Goal: Task Accomplishment & Management: Manage account settings

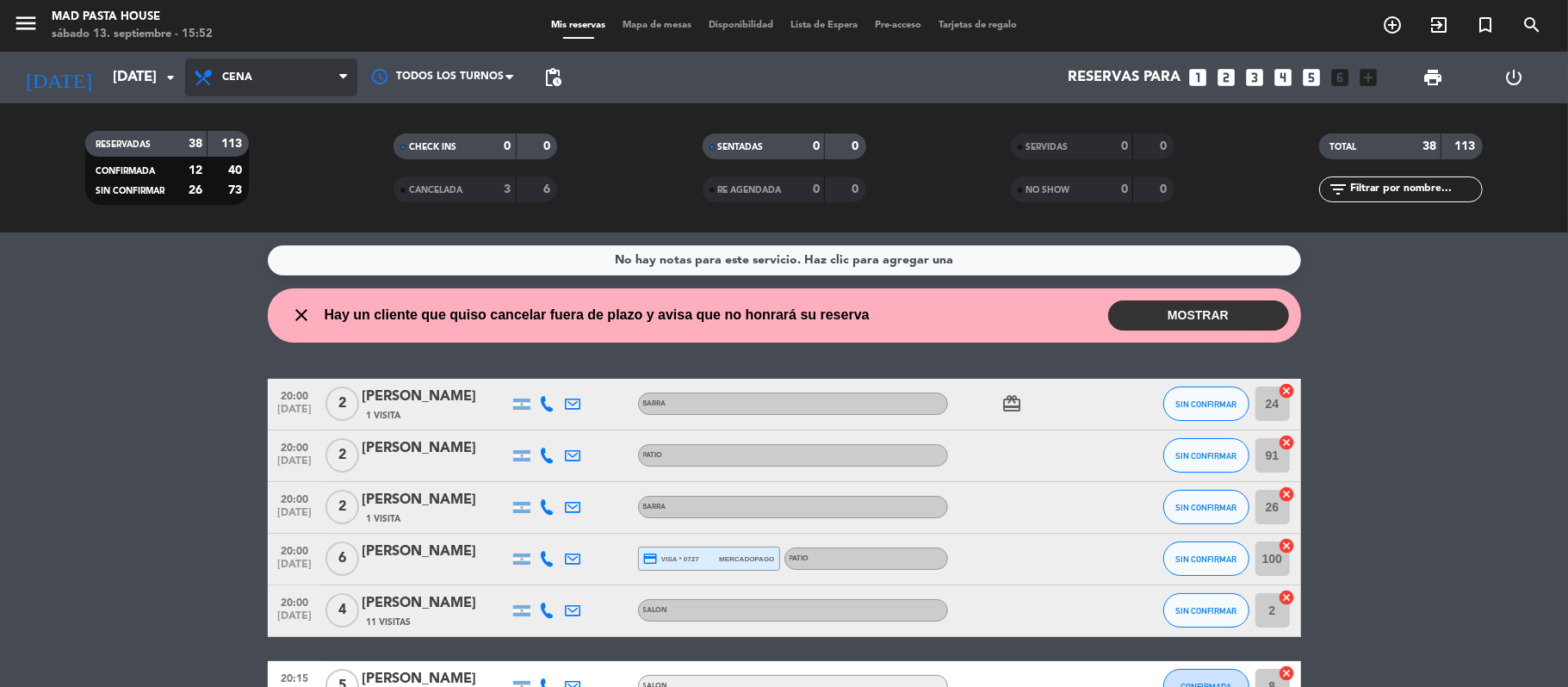
click at [304, 74] on span "Cena" at bounding box center [271, 77] width 172 height 38
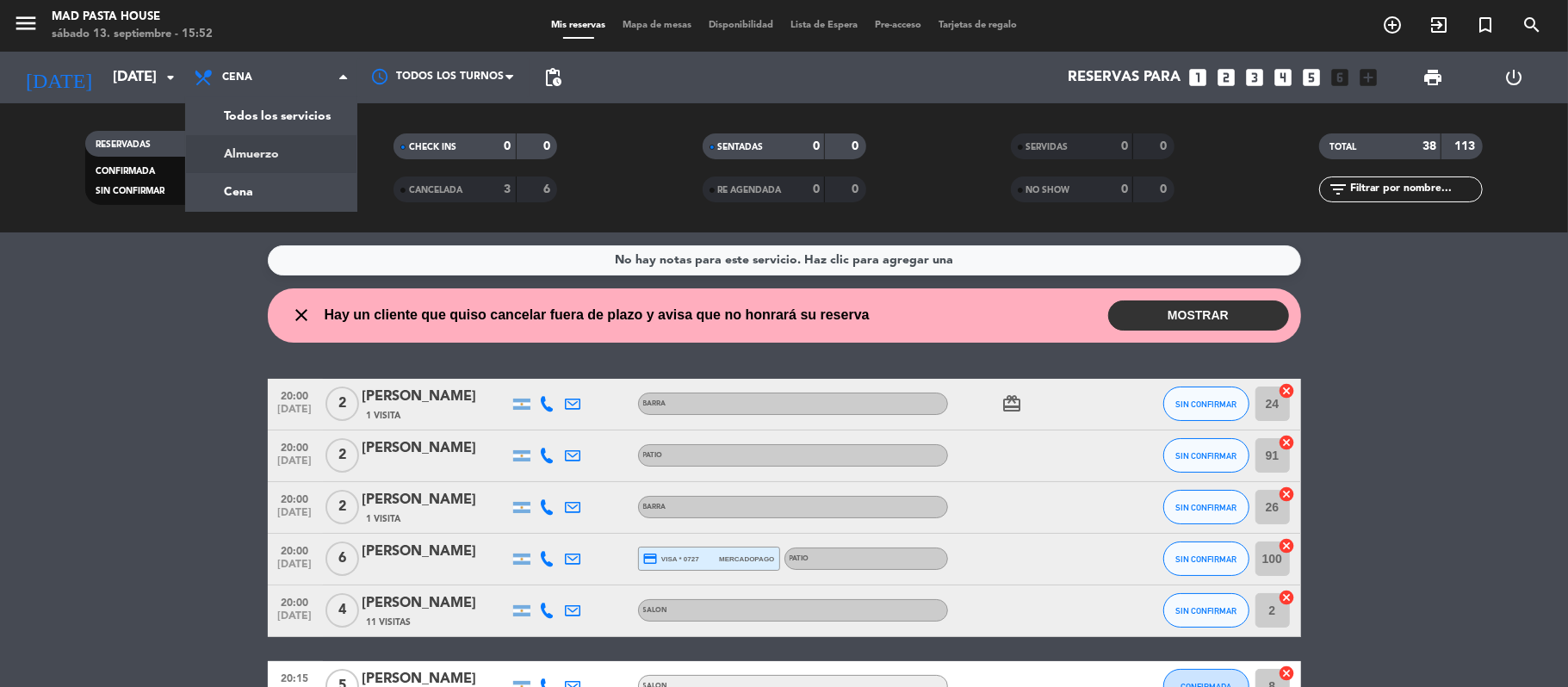
click at [257, 159] on div "menu Mad Pasta House sábado 13. septiembre - 15:52 Mis reservas Mapa de mesas D…" at bounding box center [784, 116] width 1568 height 233
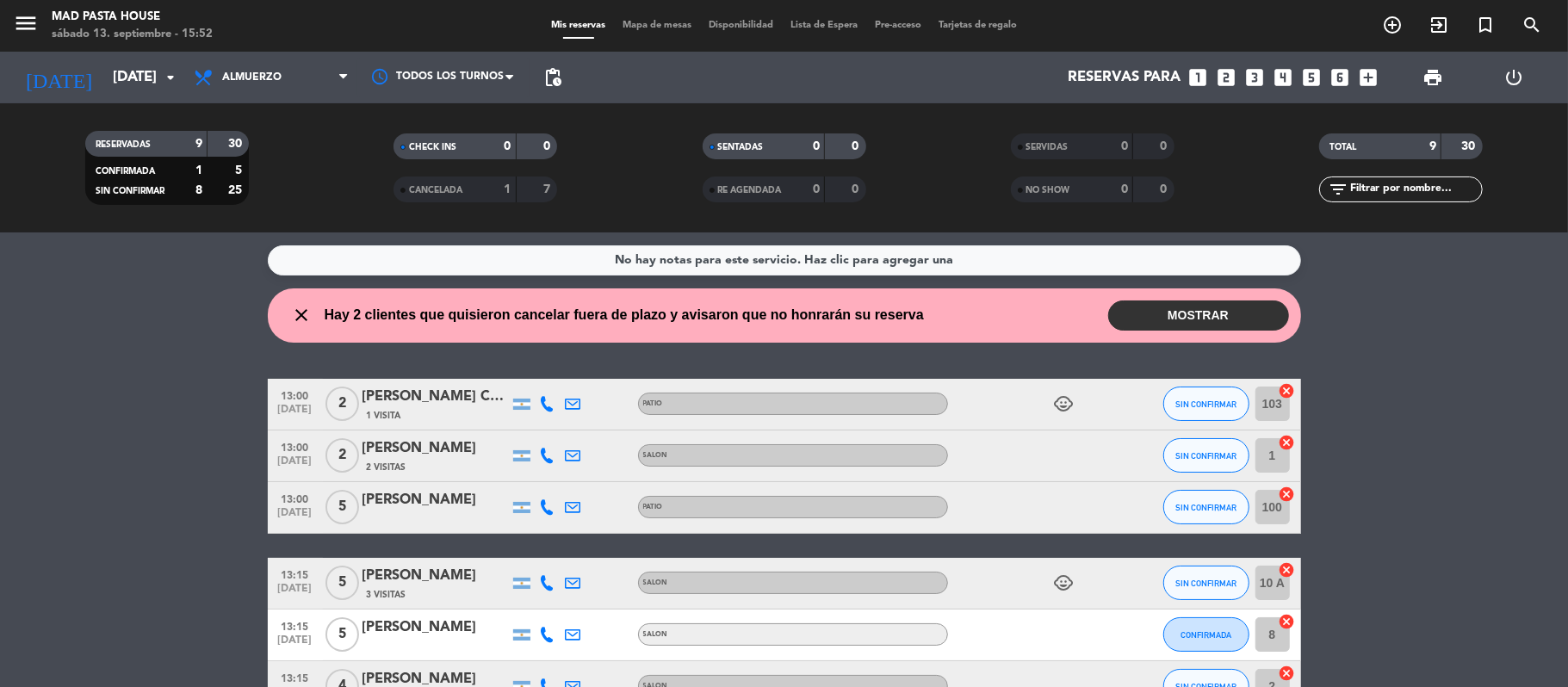
click at [1190, 315] on button "MOSTRAR" at bounding box center [1198, 316] width 181 height 30
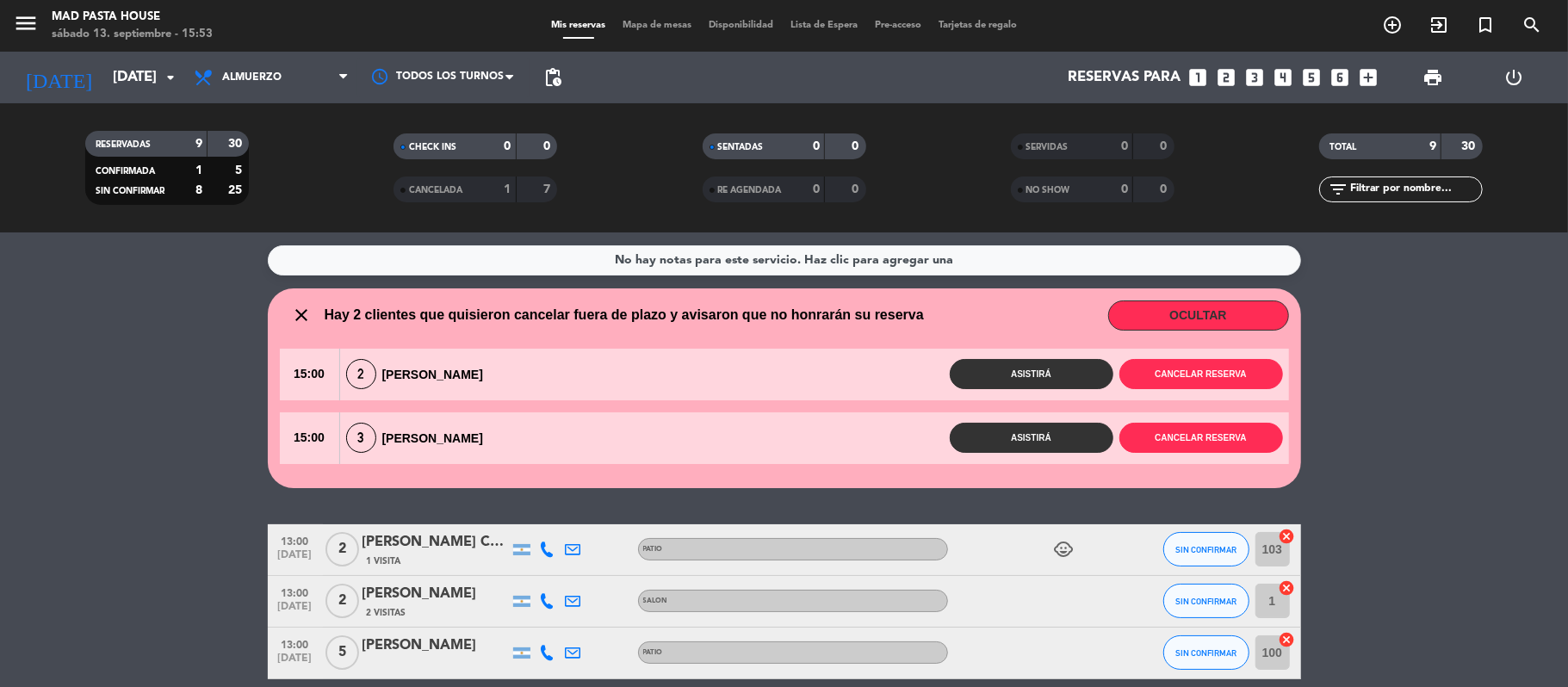
click at [533, 383] on div "Asistirá Cancelar reserva" at bounding box center [892, 374] width 790 height 30
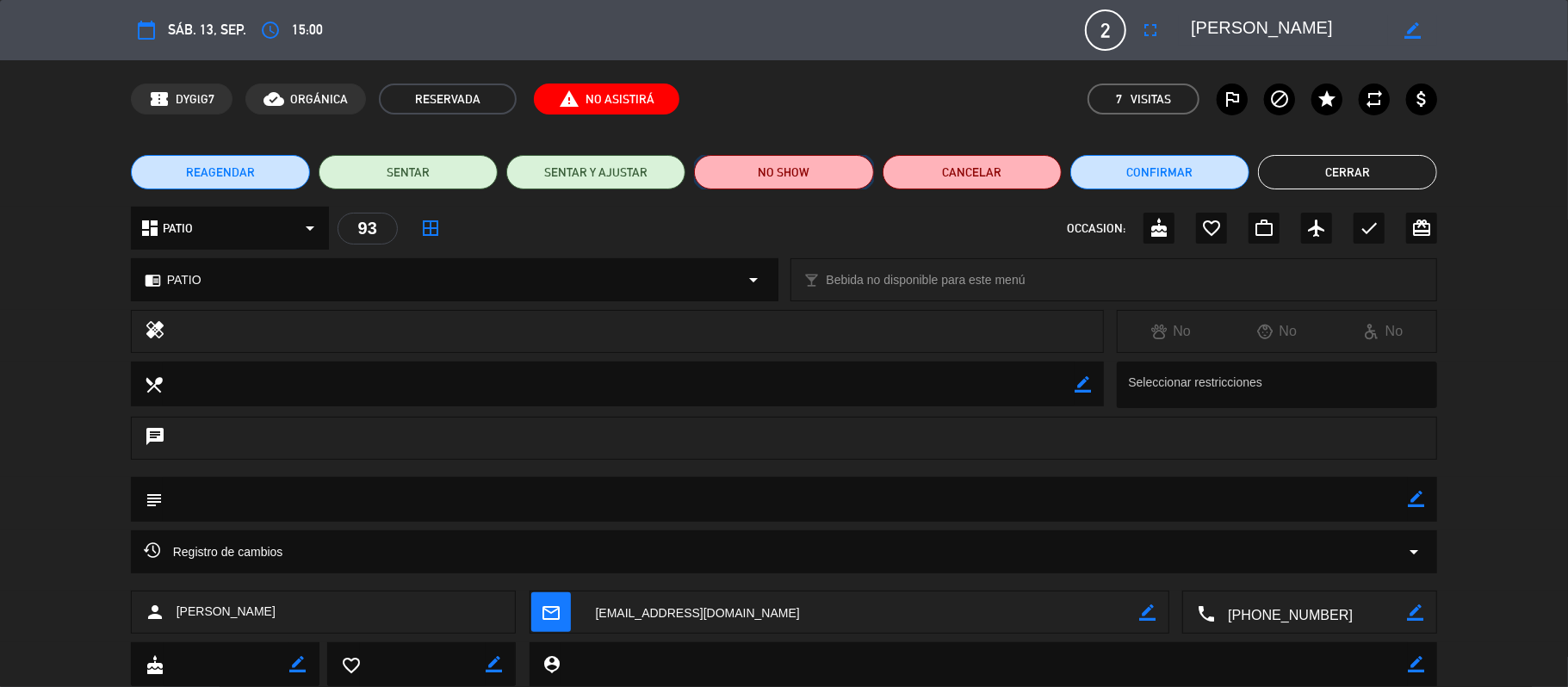
click at [788, 170] on button "NO SHOW" at bounding box center [784, 172] width 179 height 34
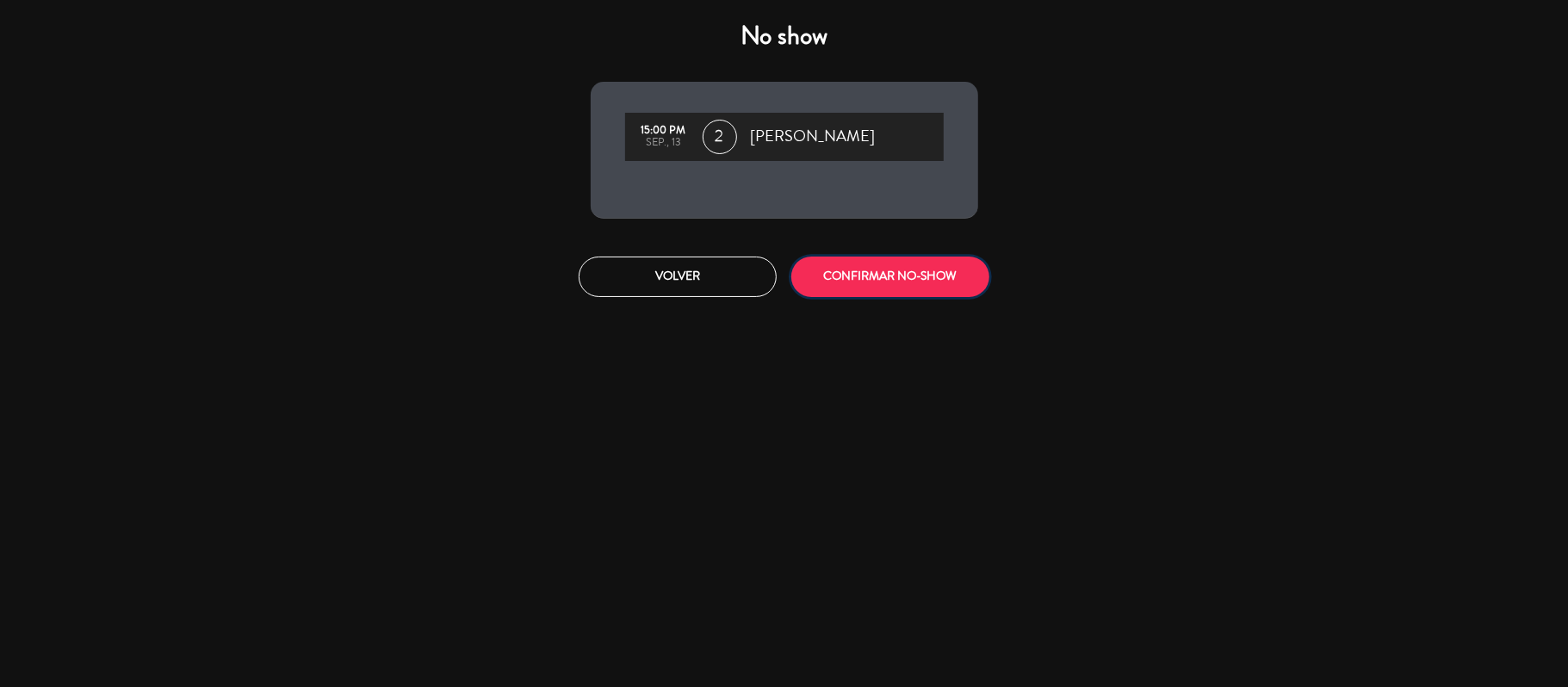
click at [922, 279] on button "CONFIRMAR NO-SHOW" at bounding box center [890, 276] width 198 height 40
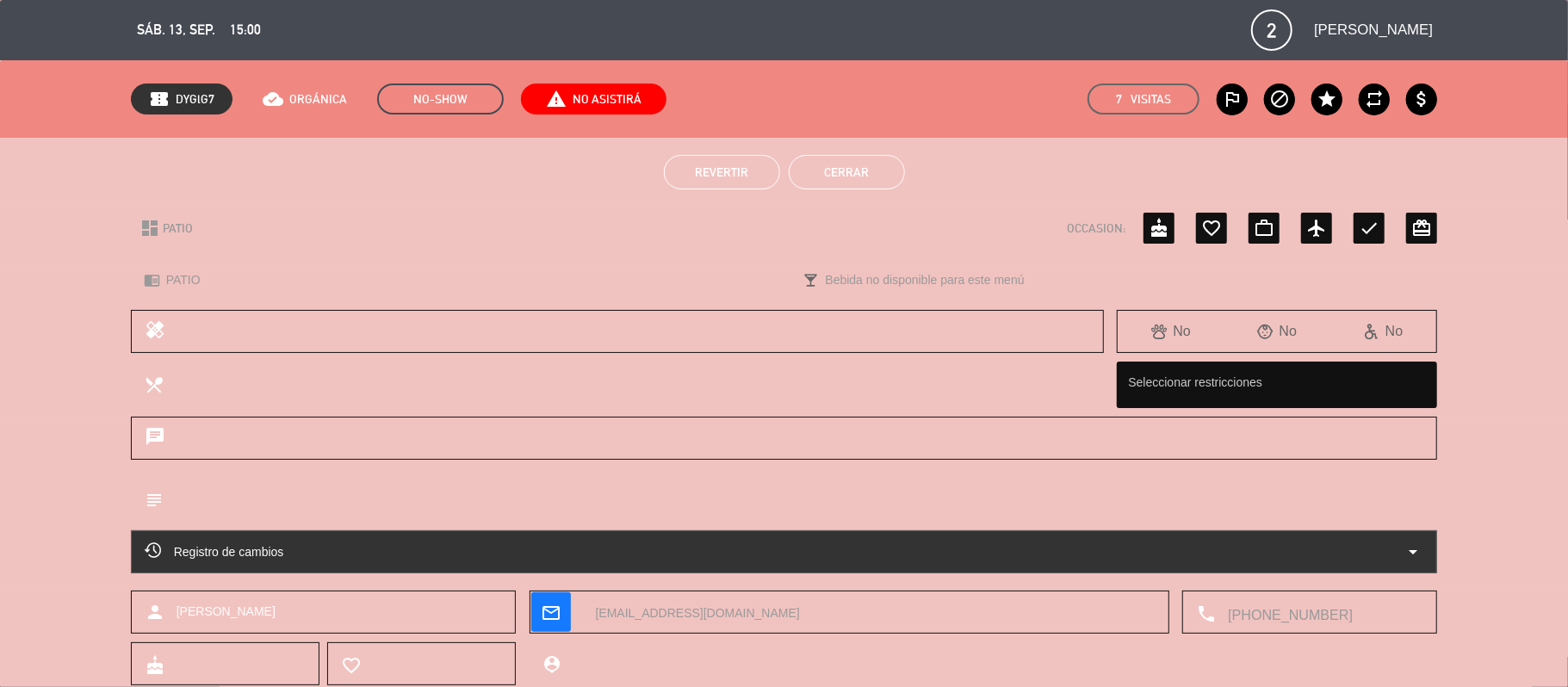
click at [846, 167] on button "Cerrar" at bounding box center [847, 172] width 116 height 34
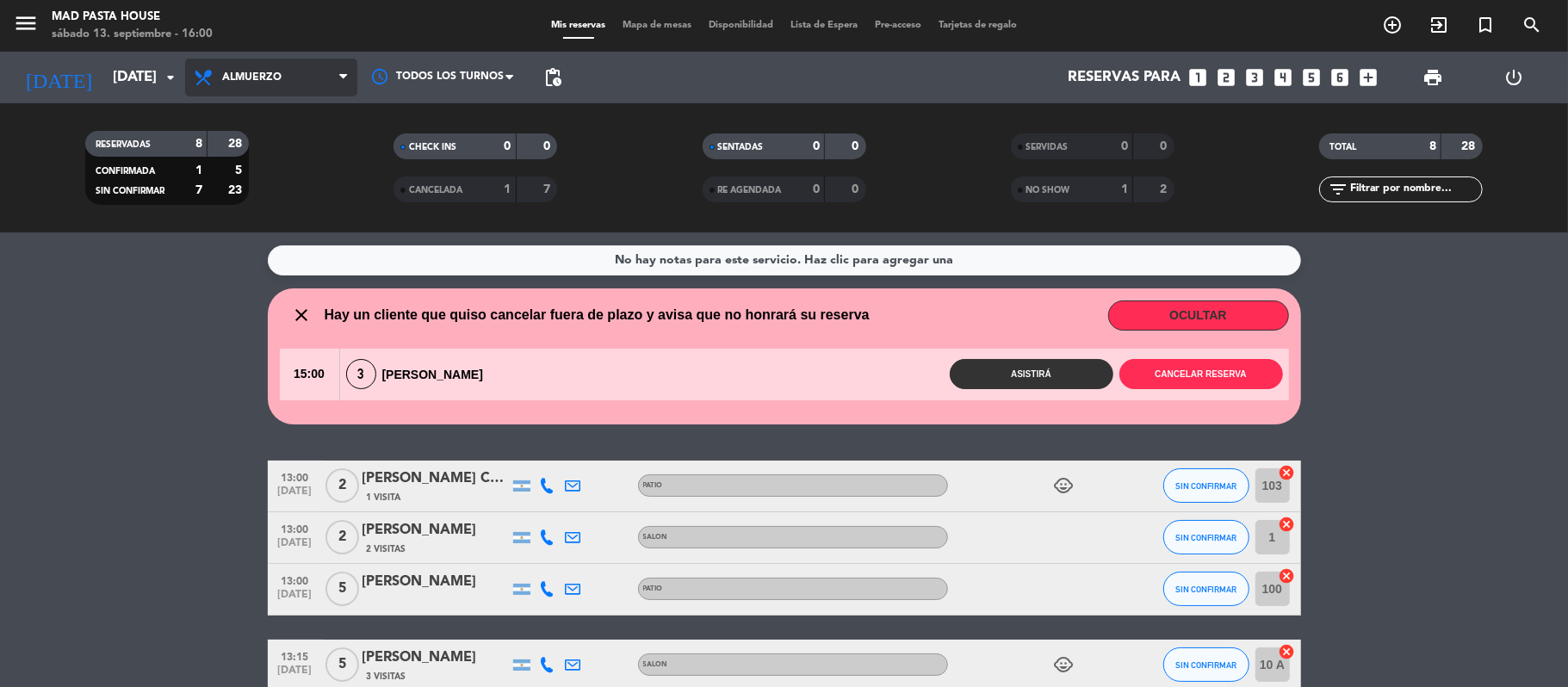
click at [270, 76] on span "Almuerzo" at bounding box center [251, 77] width 59 height 12
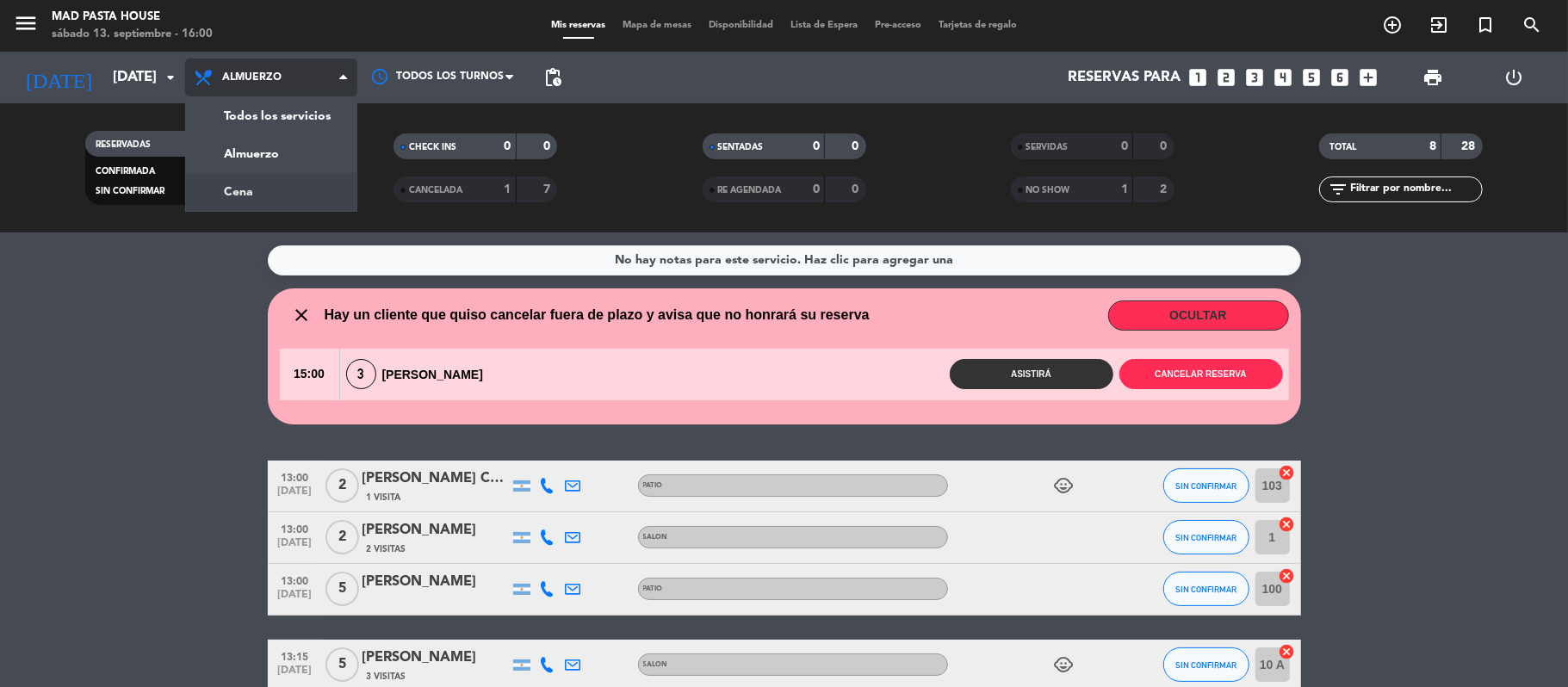
click at [256, 193] on div "menu Mad Pasta House sábado 13. septiembre - 16:00 Mis reservas Mapa de mesas D…" at bounding box center [784, 116] width 1568 height 233
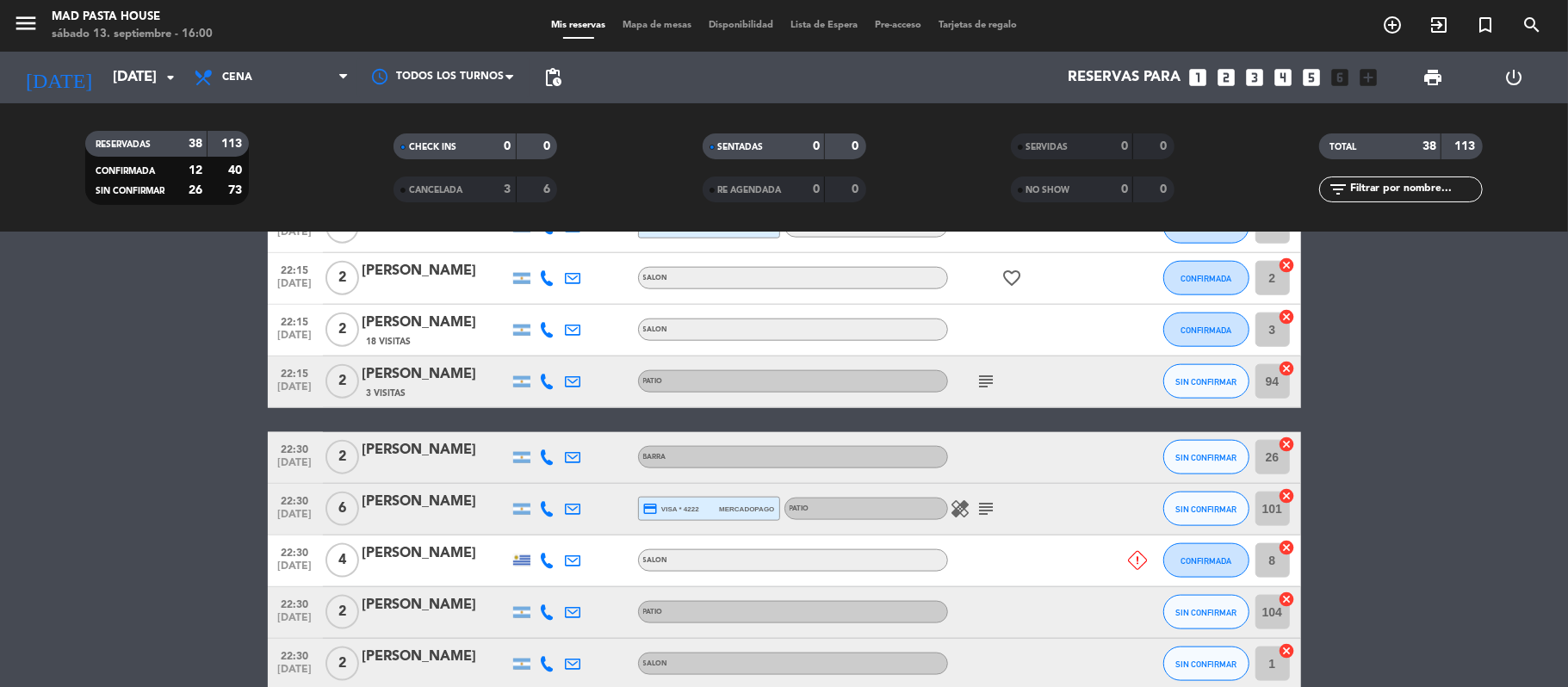
scroll to position [1378, 0]
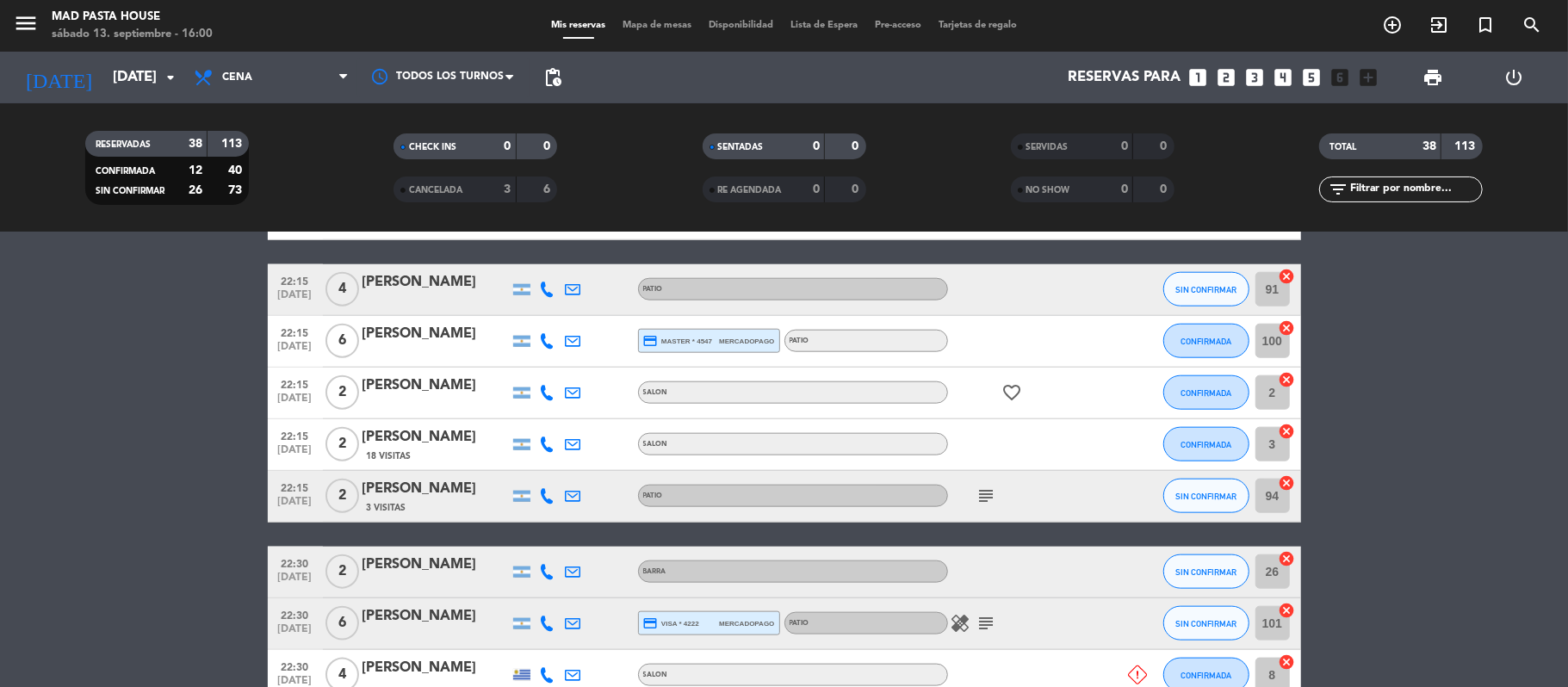
click at [434, 445] on div "[PERSON_NAME]" at bounding box center [436, 437] width 147 height 22
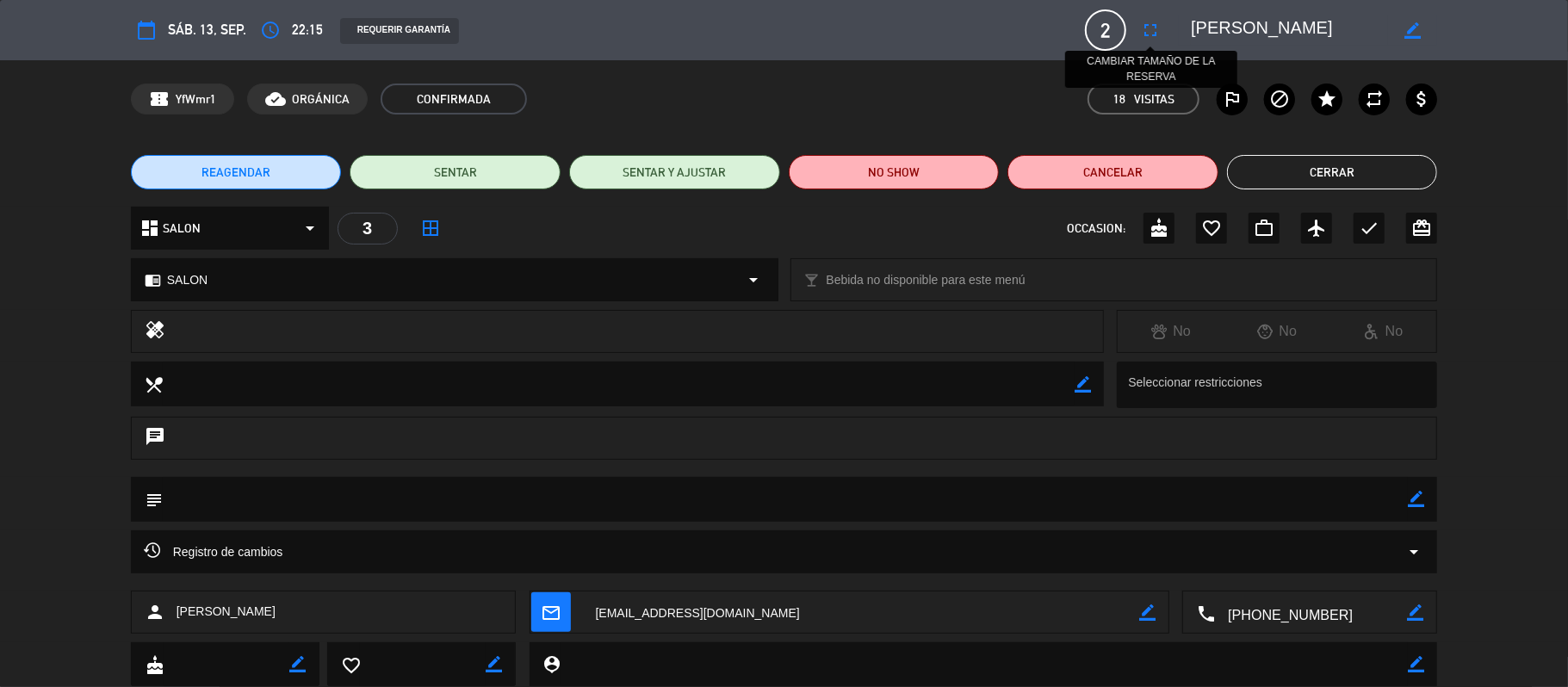
click at [1154, 25] on icon "fullscreen" at bounding box center [1150, 30] width 21 height 21
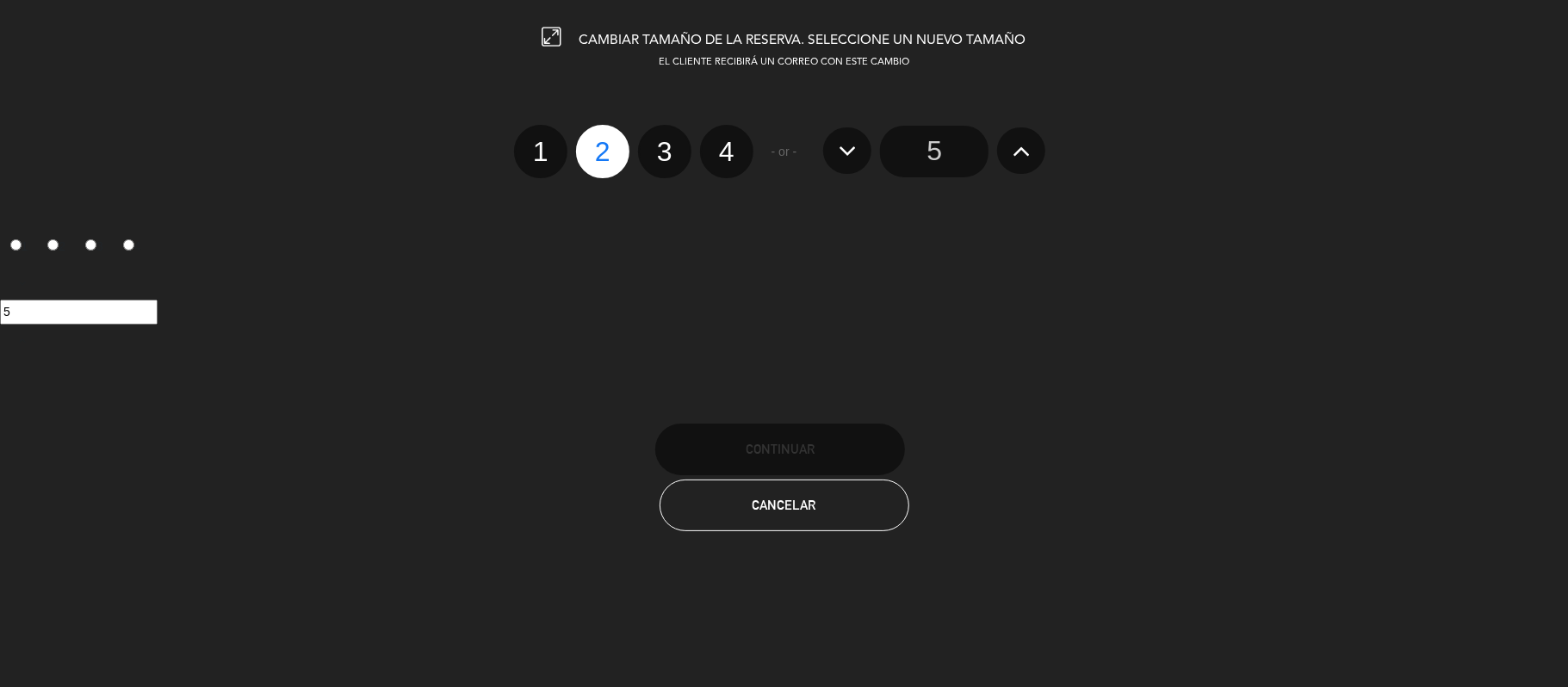
click at [728, 148] on label "4" at bounding box center [727, 152] width 54 height 54
click at [728, 142] on input "4" at bounding box center [724, 136] width 12 height 12
radio input "true"
radio input "false"
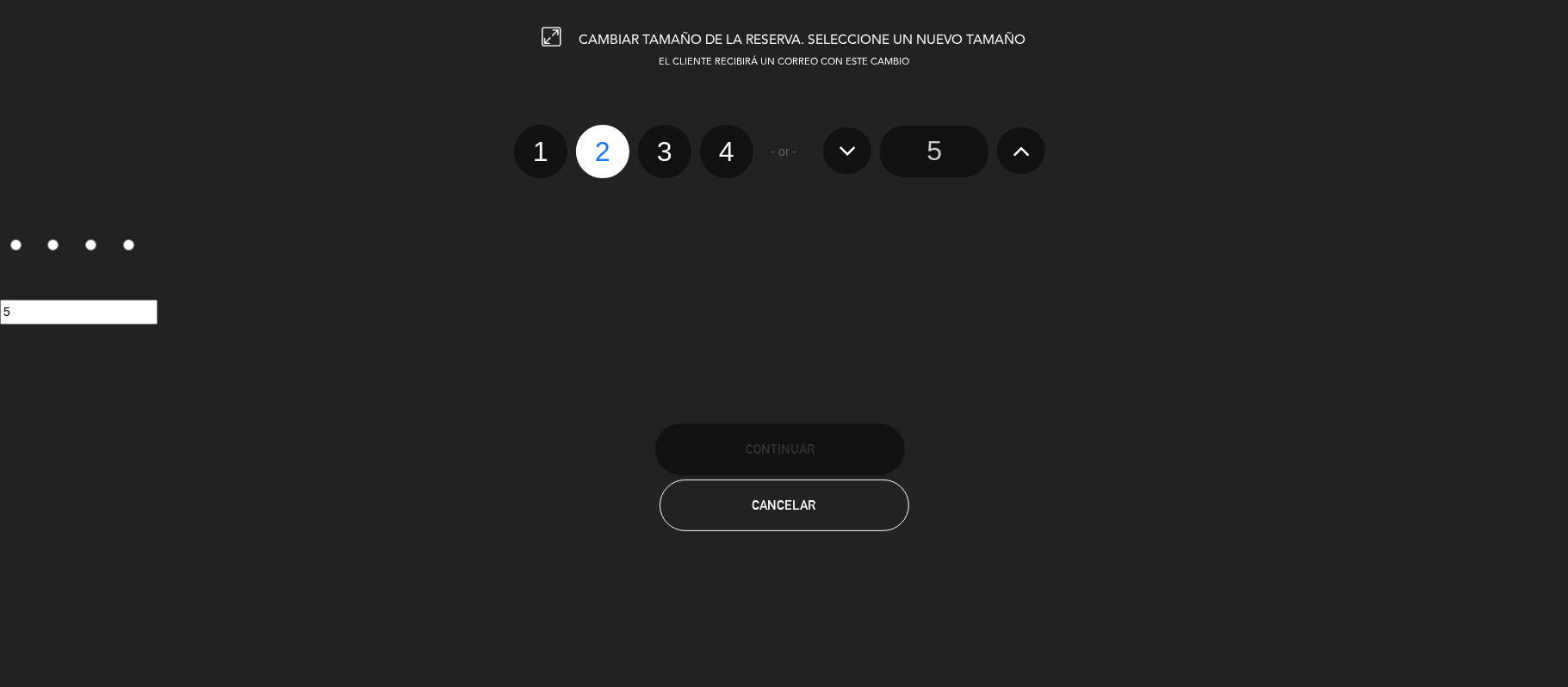
radio input "false"
radio input "true"
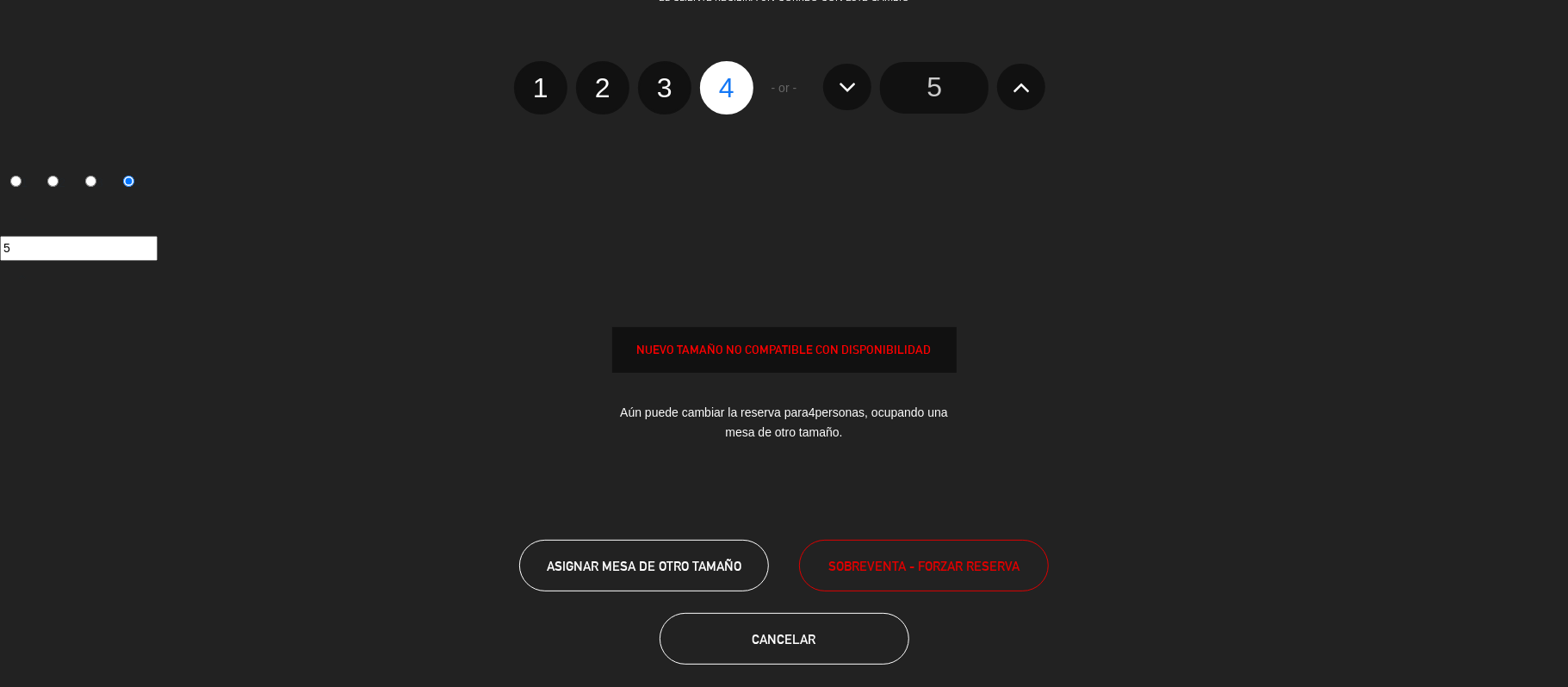
scroll to position [80, 0]
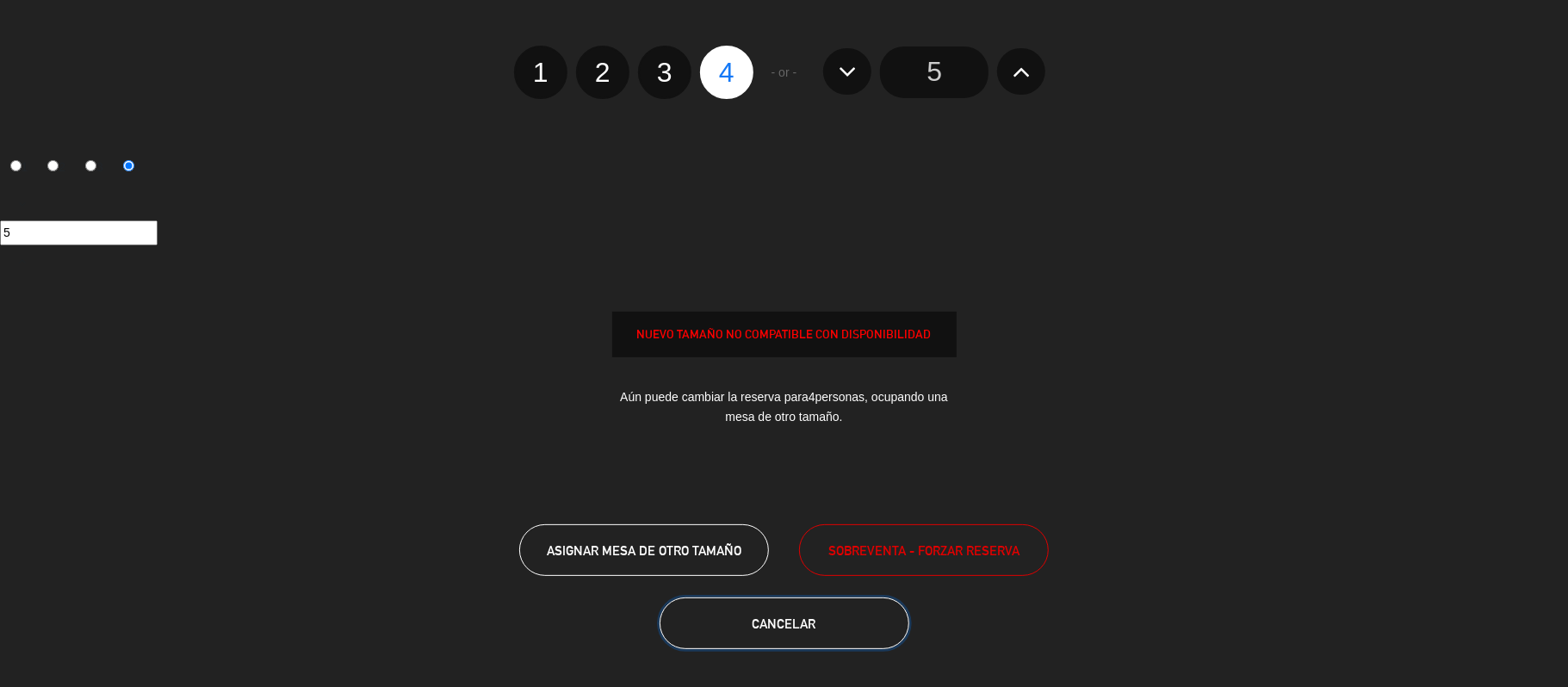
click at [768, 645] on button "Cancelar" at bounding box center [784, 623] width 250 height 52
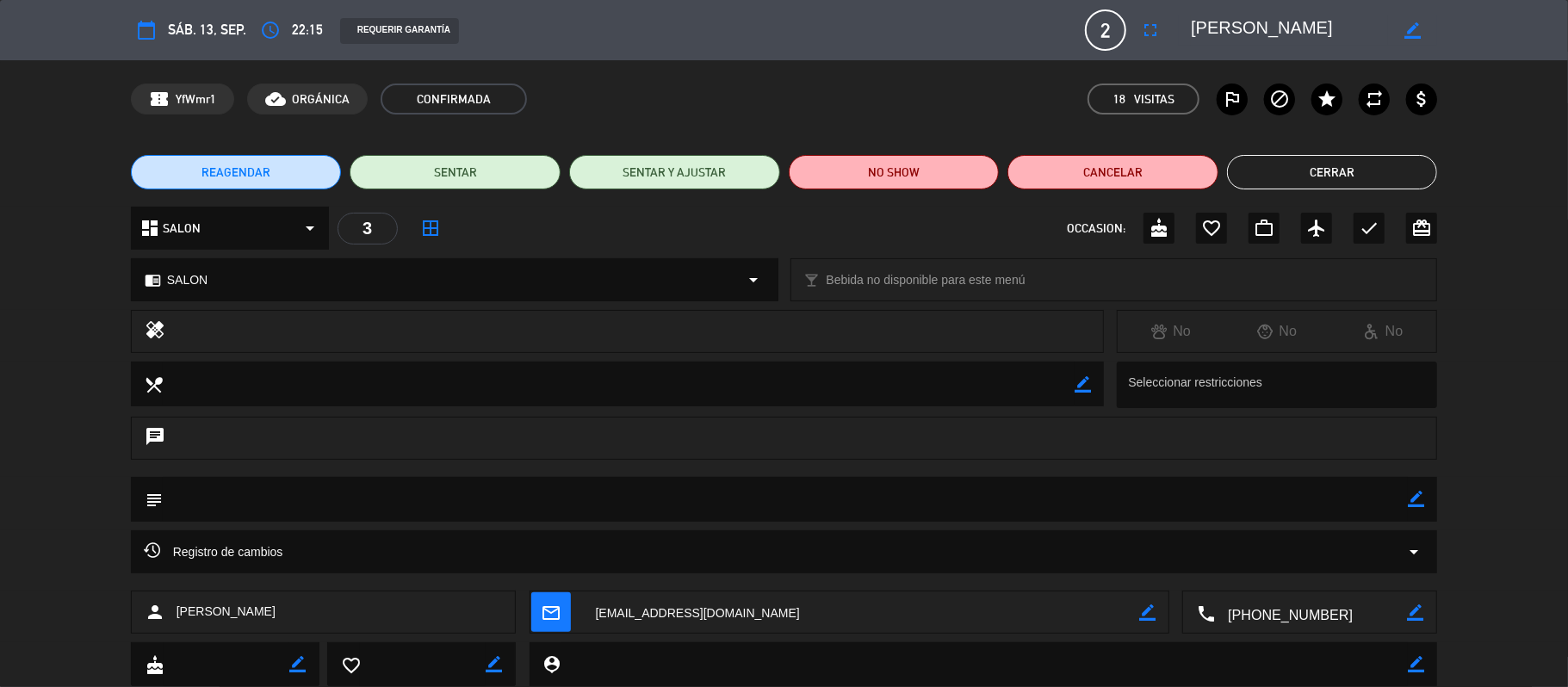
click at [1320, 170] on button "Cerrar" at bounding box center [1333, 172] width 211 height 34
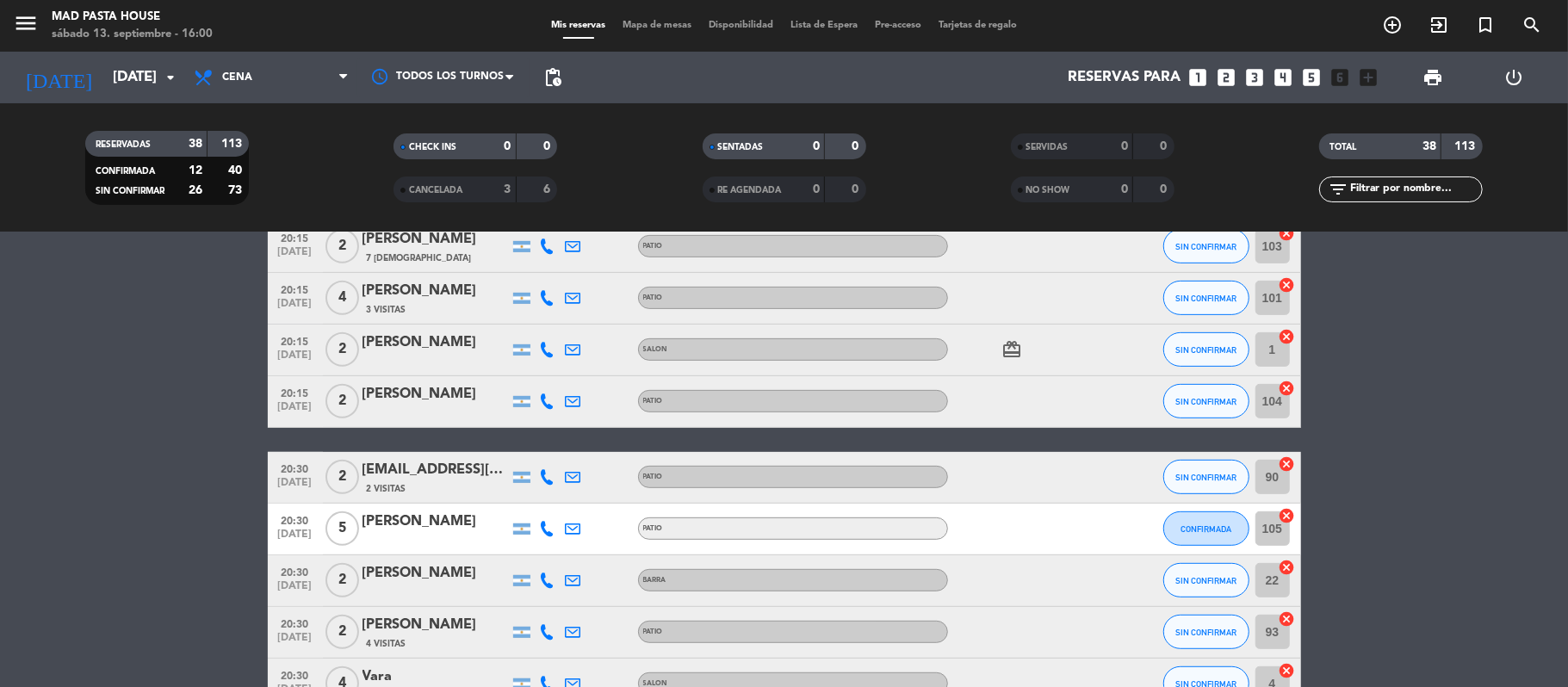
scroll to position [0, 0]
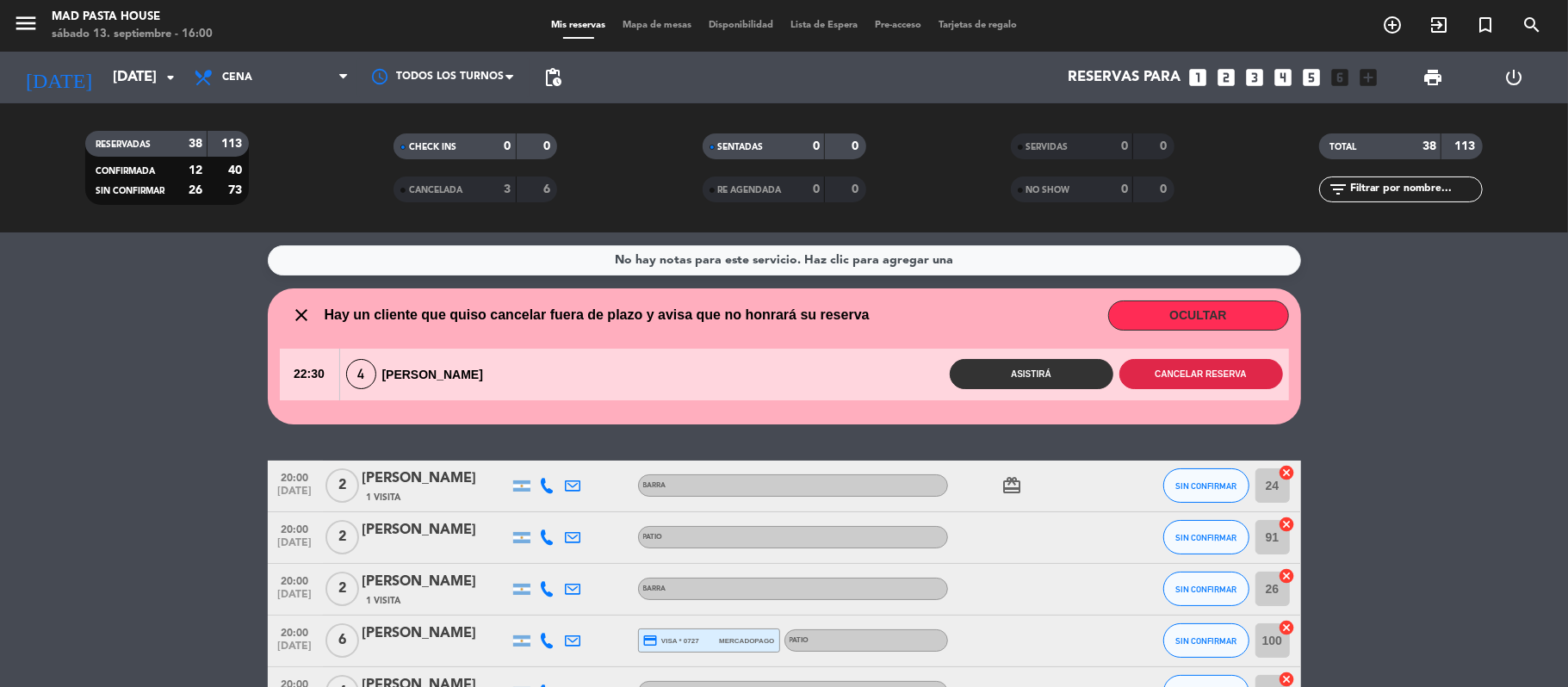
click at [1202, 377] on button "Cancelar reserva" at bounding box center [1201, 374] width 164 height 30
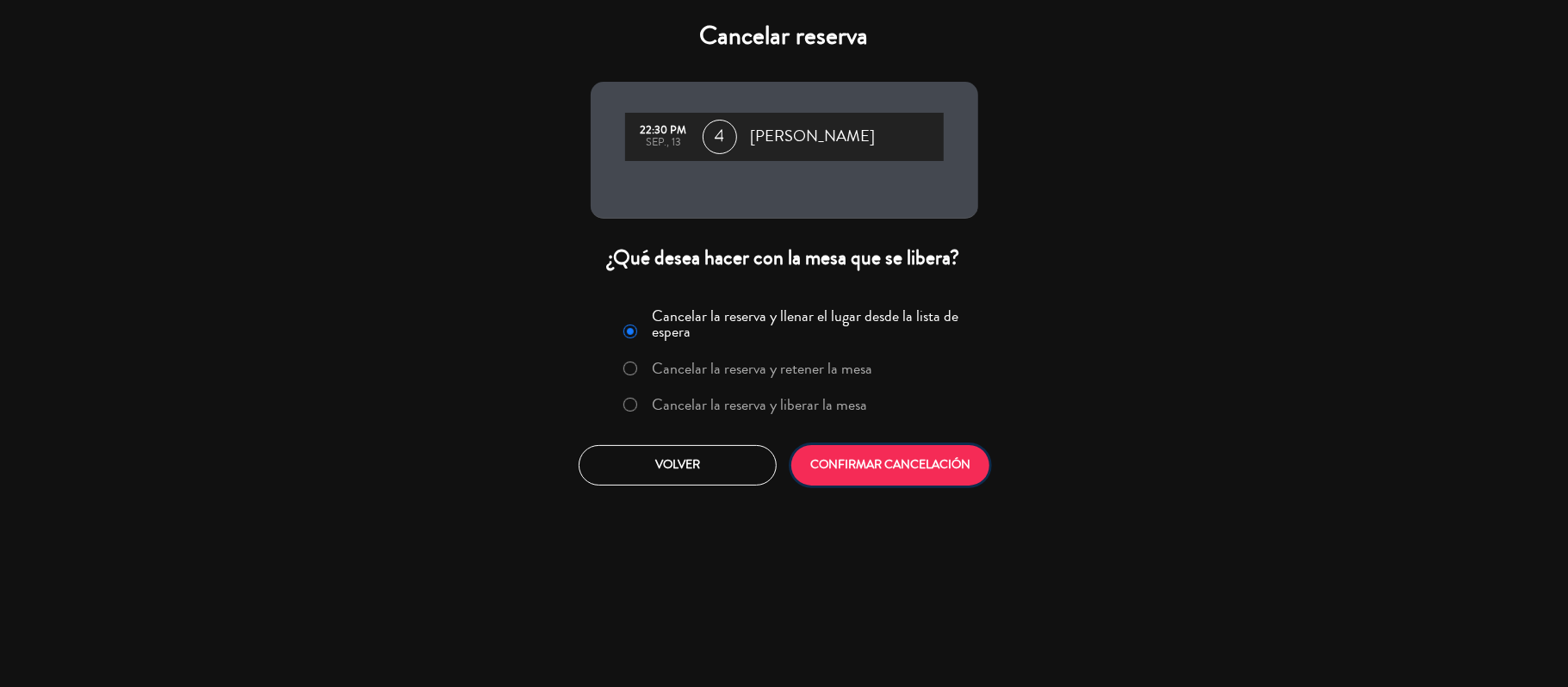
click at [916, 467] on button "CONFIRMAR CANCELACIÓN" at bounding box center [890, 464] width 198 height 40
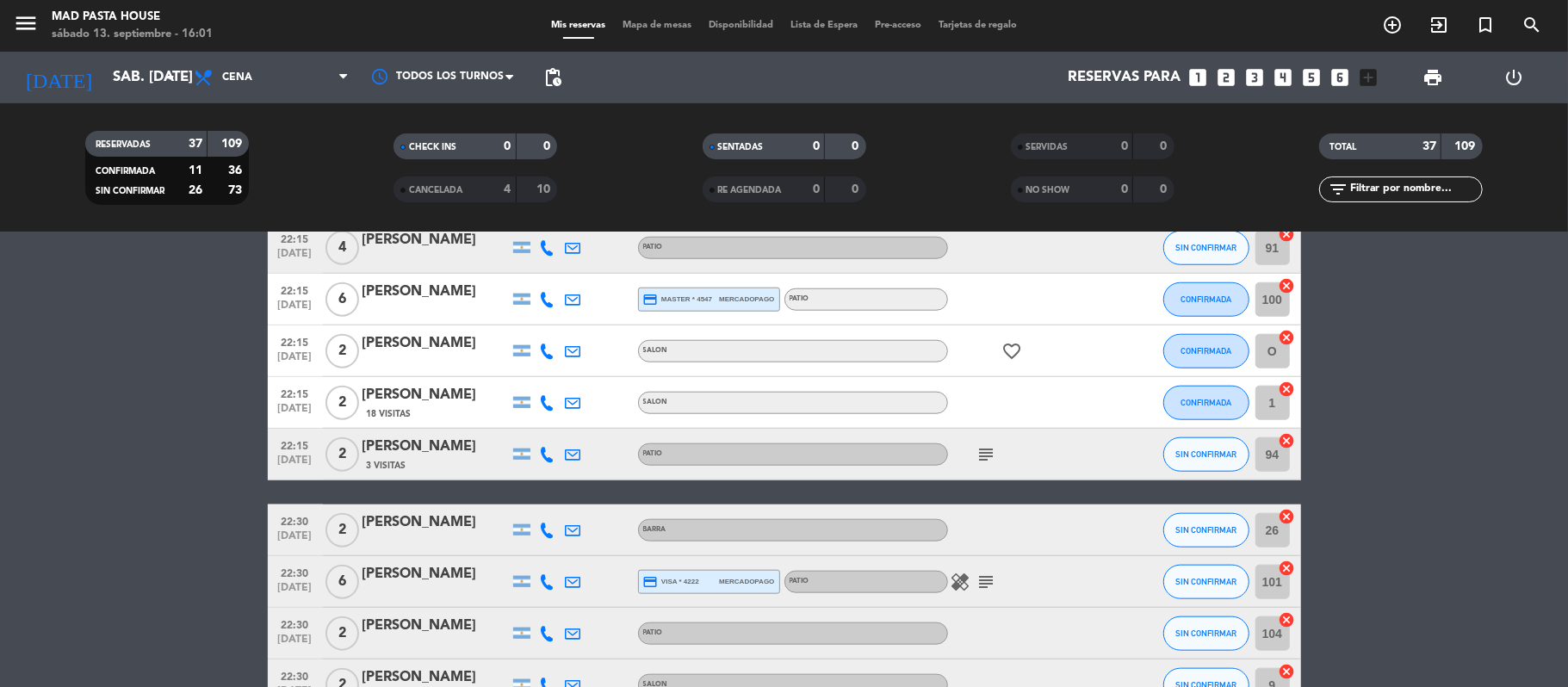
scroll to position [1262, 0]
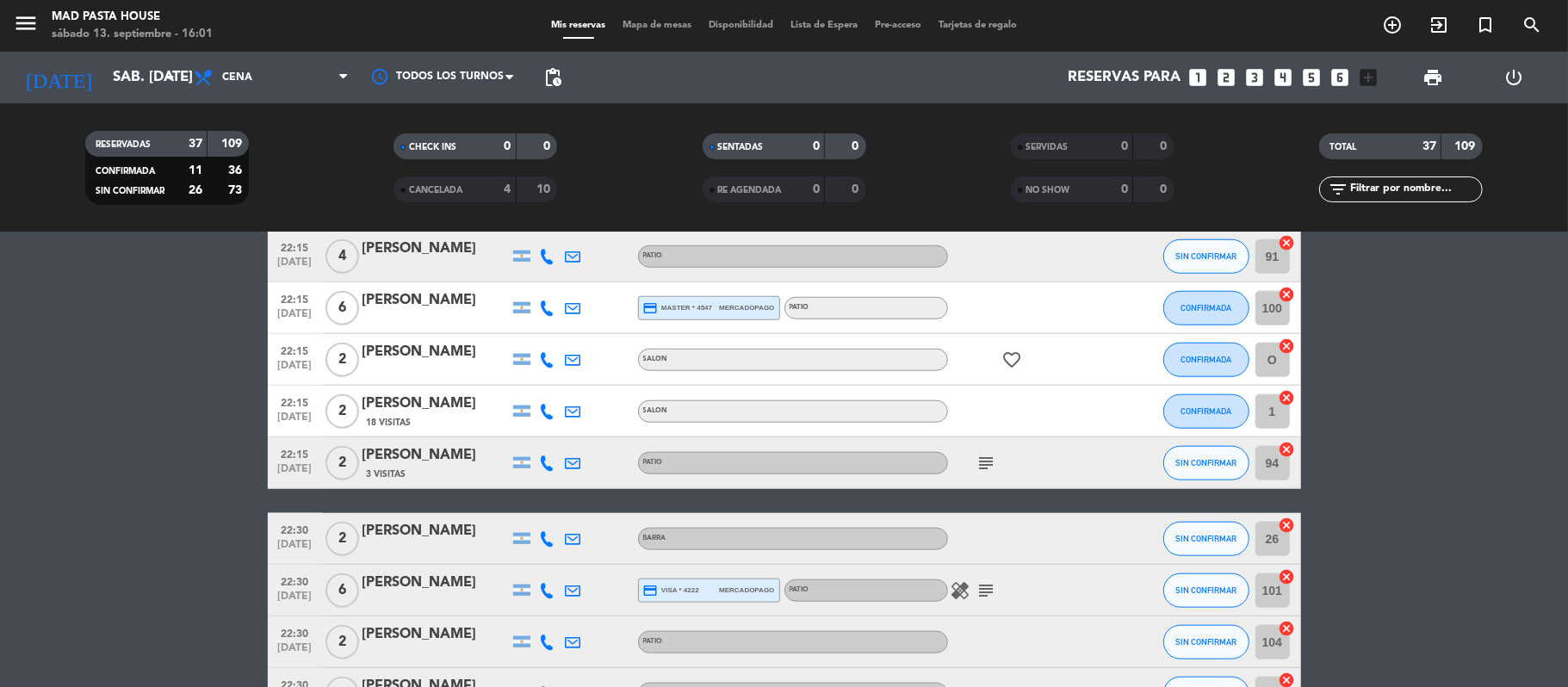
click at [459, 394] on div "[PERSON_NAME]" at bounding box center [436, 403] width 147 height 22
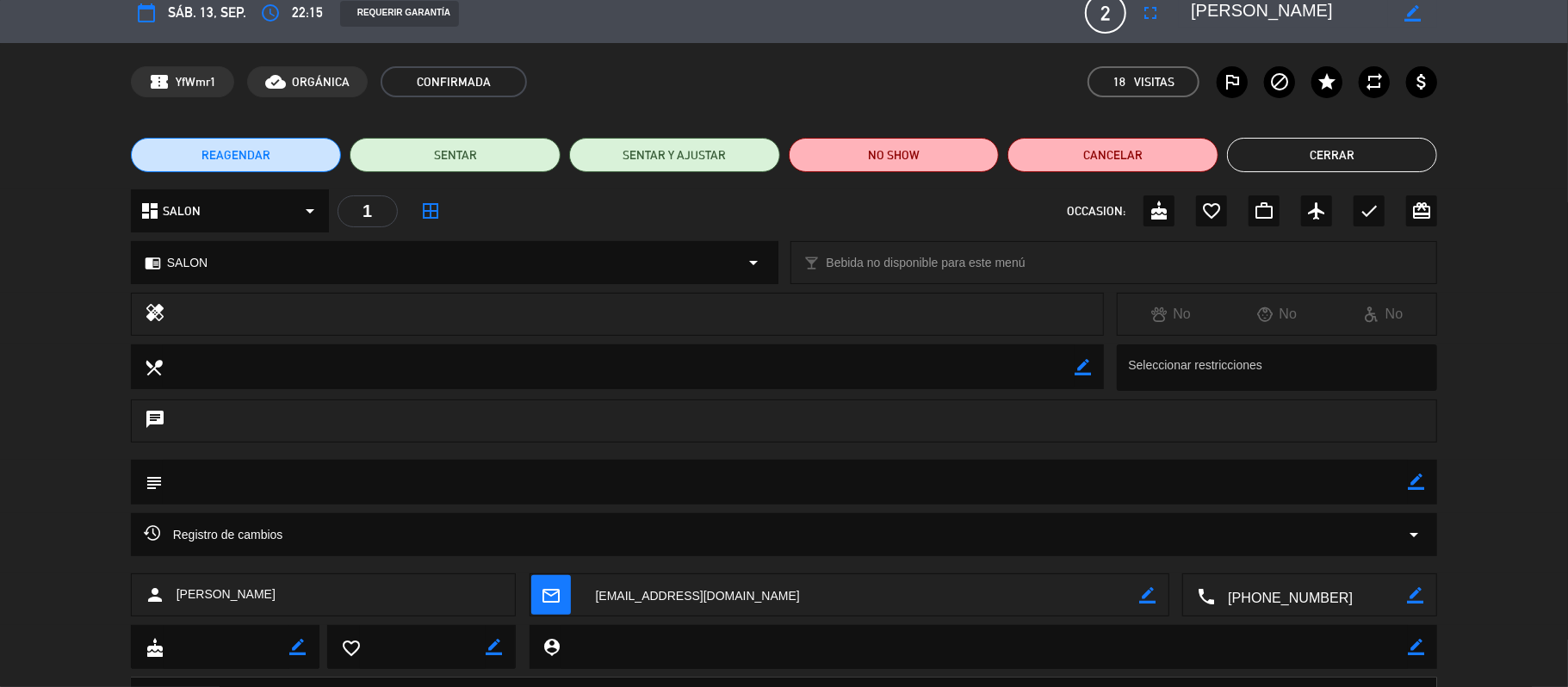
scroll to position [0, 0]
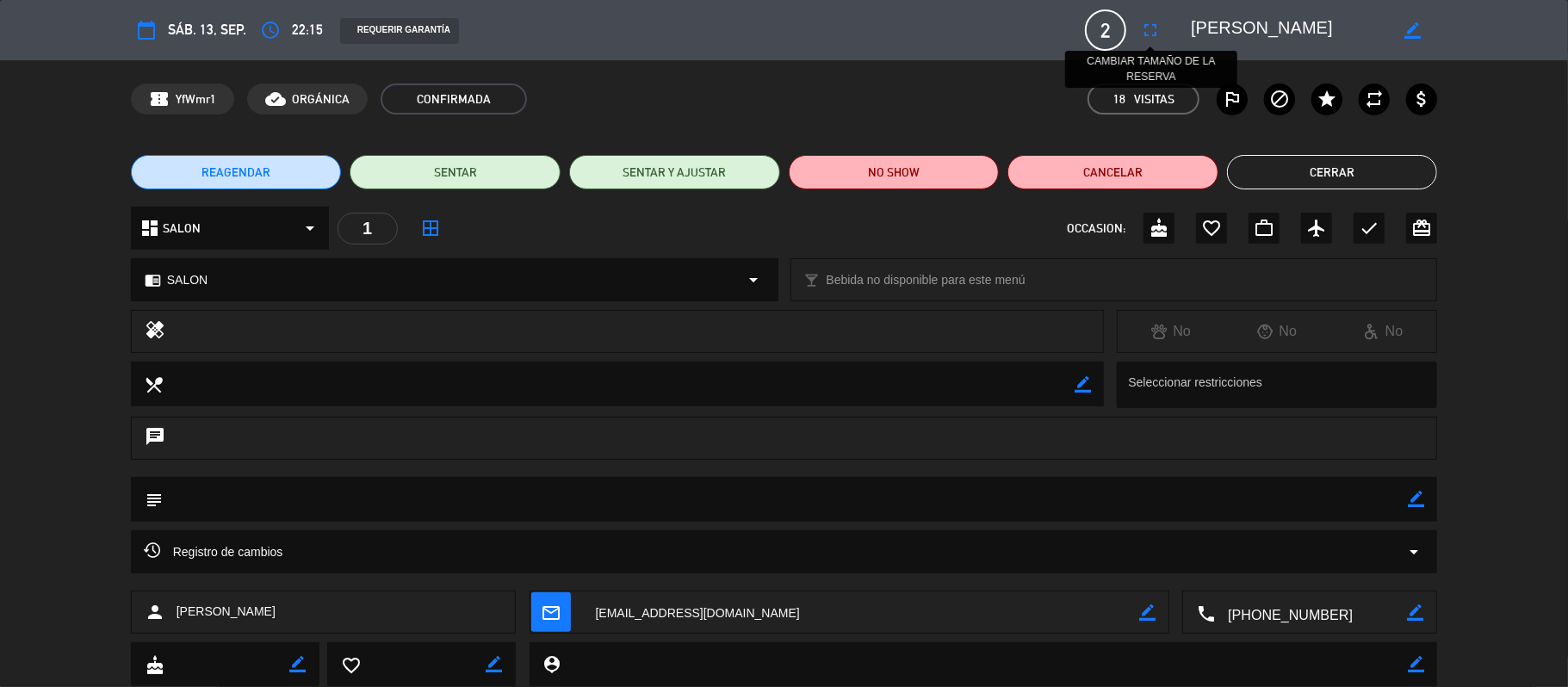
click at [1148, 34] on icon "fullscreen" at bounding box center [1150, 30] width 21 height 21
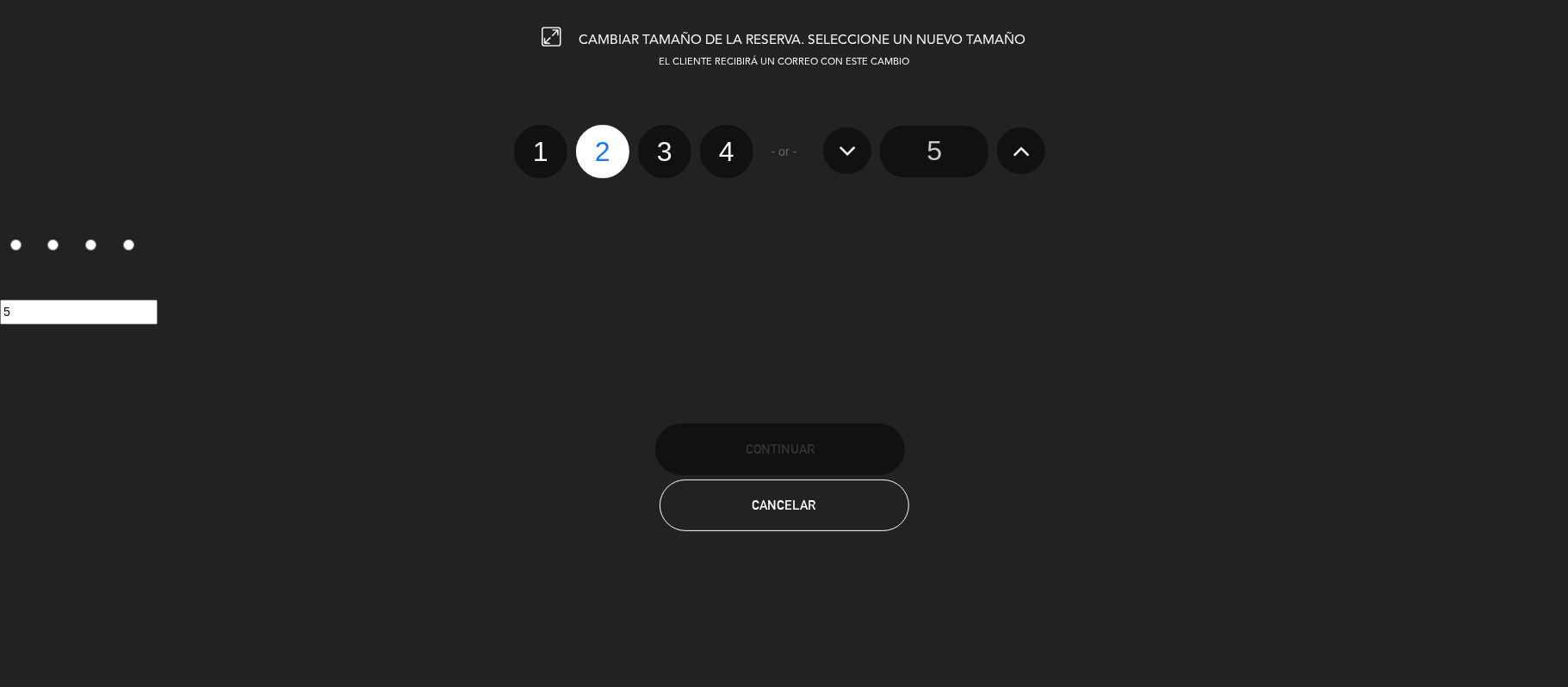
click at [728, 159] on label "4" at bounding box center [727, 152] width 54 height 54
click at [728, 142] on input "4" at bounding box center [724, 136] width 12 height 12
radio input "true"
radio input "false"
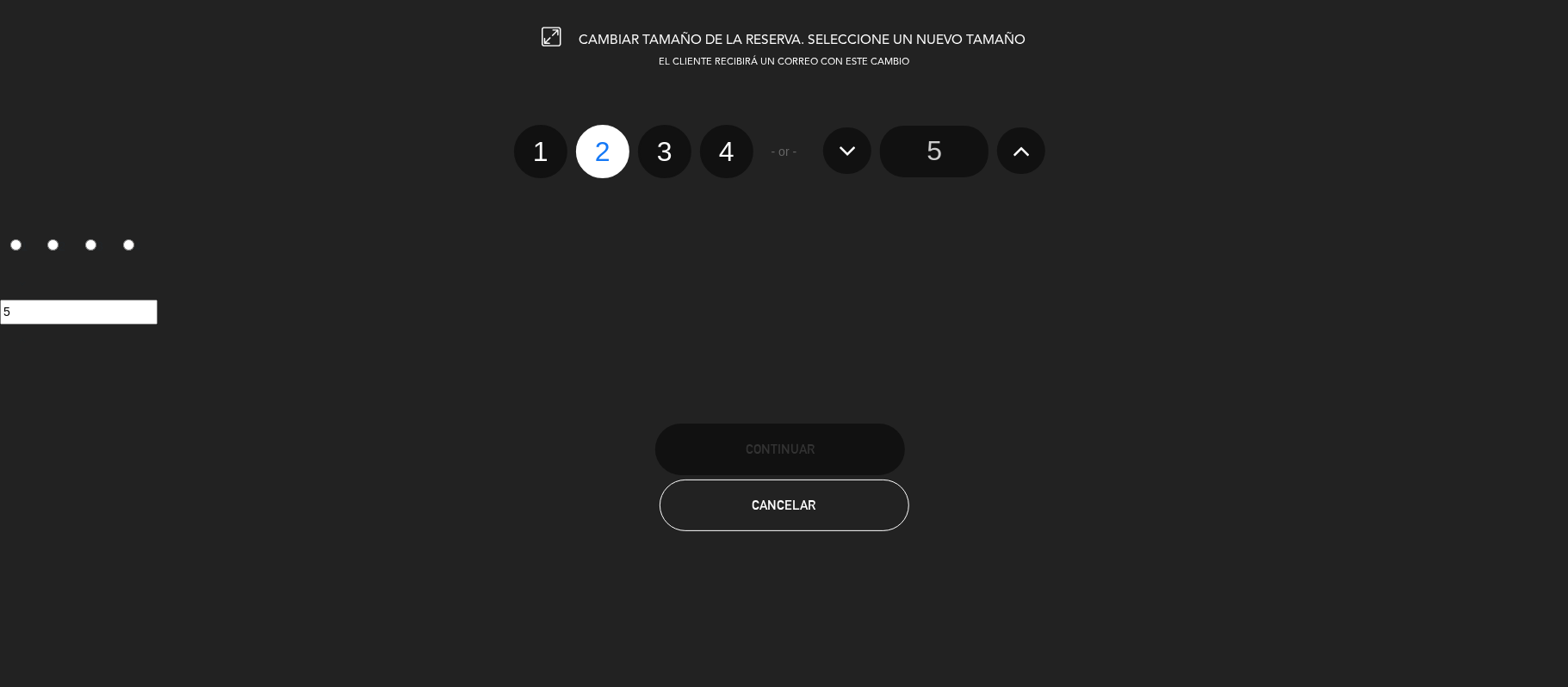
radio input "false"
radio input "true"
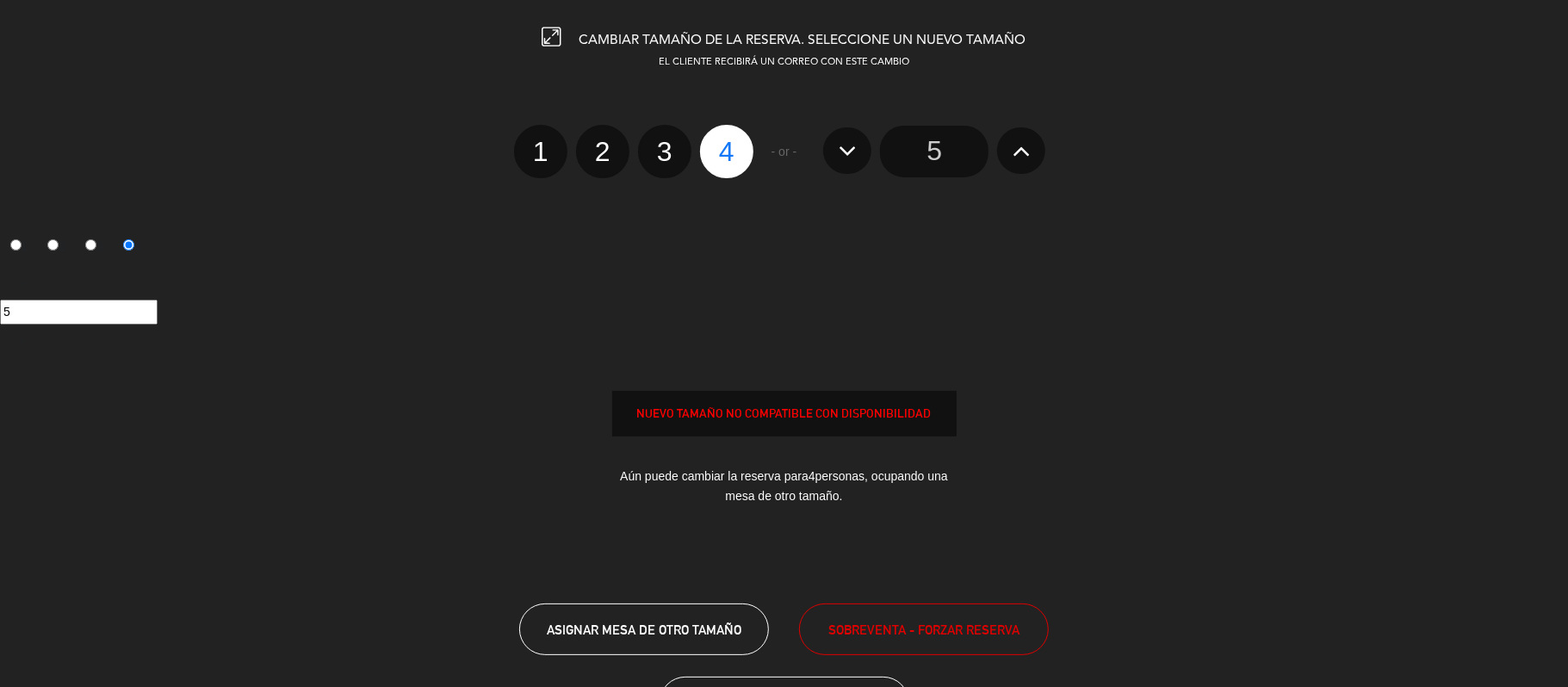
scroll to position [80, 0]
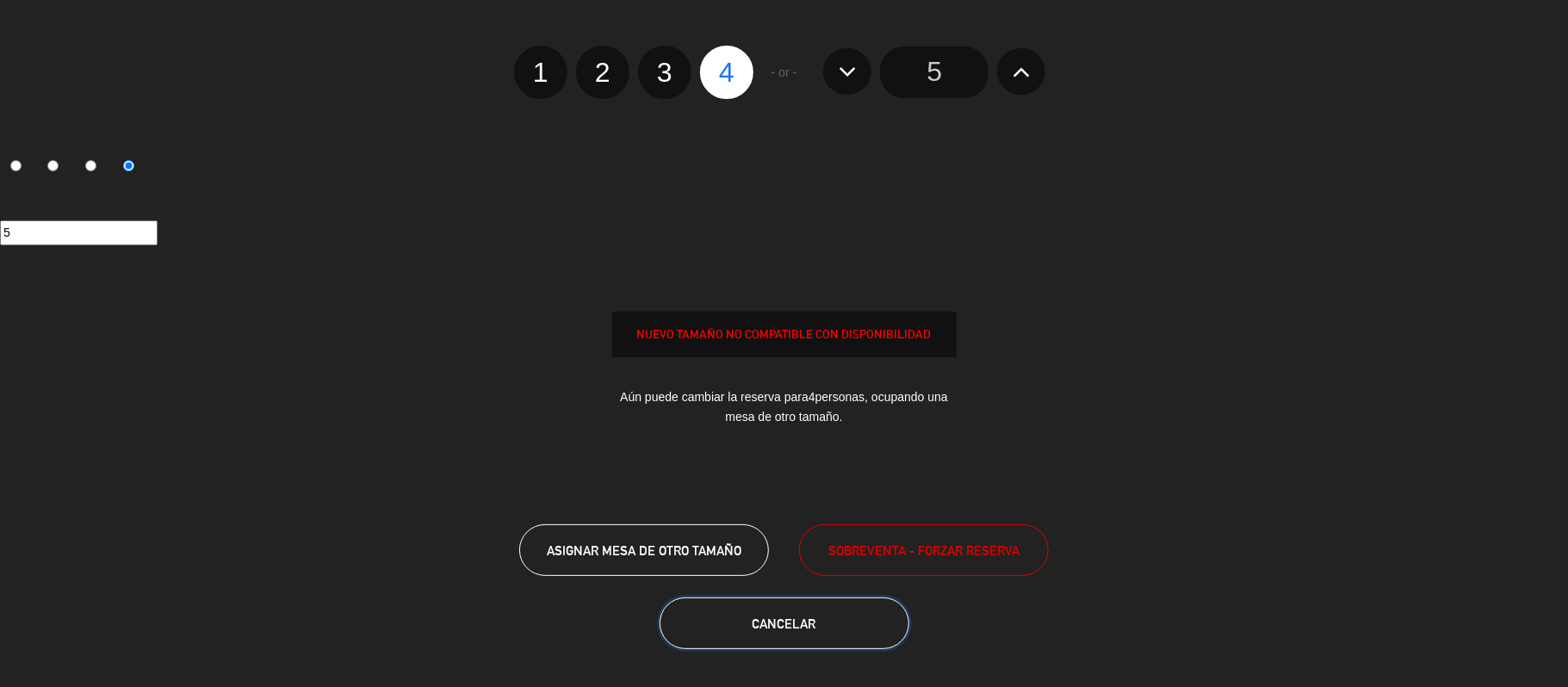
click at [780, 610] on button "Cancelar" at bounding box center [784, 623] width 250 height 52
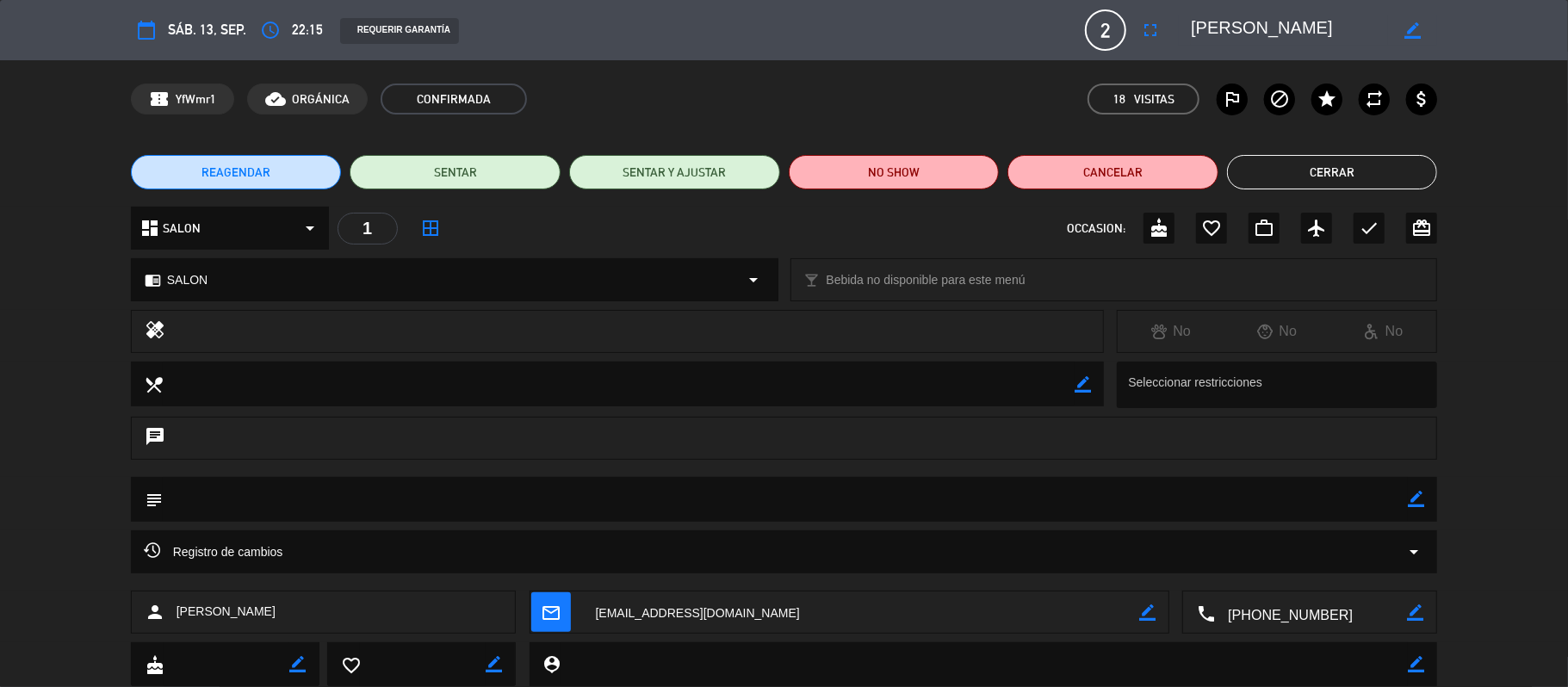
click at [1276, 172] on button "Cerrar" at bounding box center [1333, 172] width 211 height 34
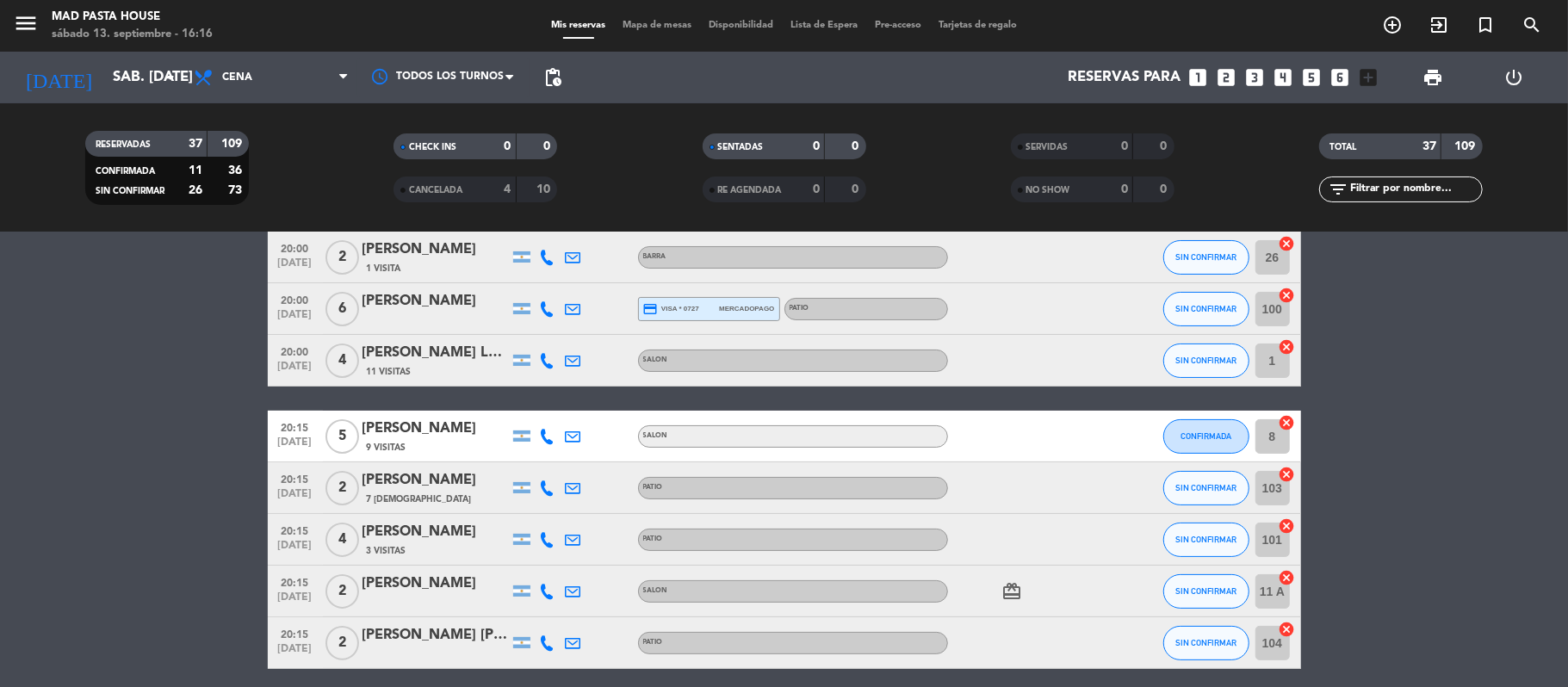
scroll to position [0, 0]
